Goal: Task Accomplishment & Management: Use online tool/utility

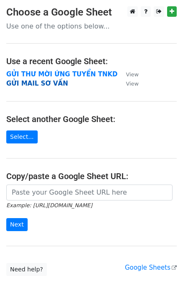
click at [36, 84] on strong "GỬI MAIL SƠ VẤN" at bounding box center [37, 84] width 62 height 8
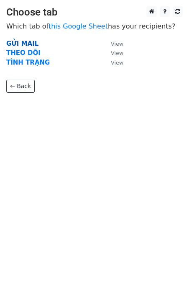
click at [30, 42] on strong "GỬI MAIL" at bounding box center [22, 44] width 32 height 8
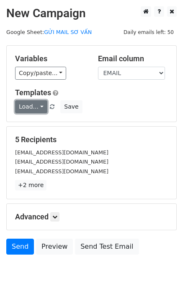
click at [34, 106] on link "Load..." at bounding box center [31, 106] width 32 height 13
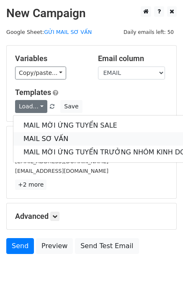
click at [52, 135] on link "MAIL SƠ VẤN" at bounding box center [111, 138] width 196 height 13
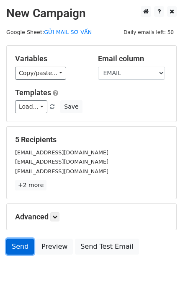
click at [19, 248] on link "Send" at bounding box center [20, 246] width 28 height 16
